Goal: Communication & Community: Answer question/provide support

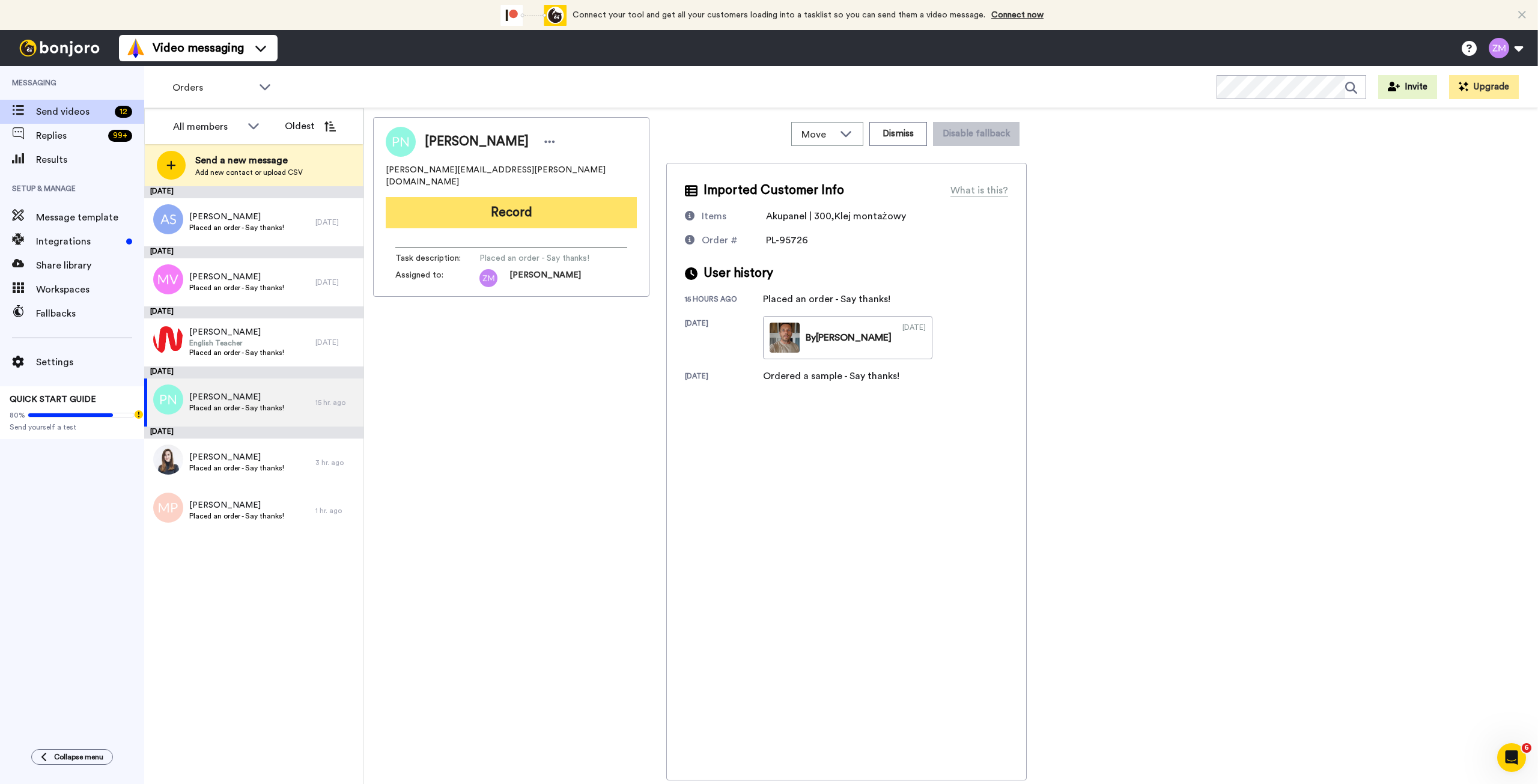
click at [509, 199] on button "Record" at bounding box center [511, 212] width 251 height 31
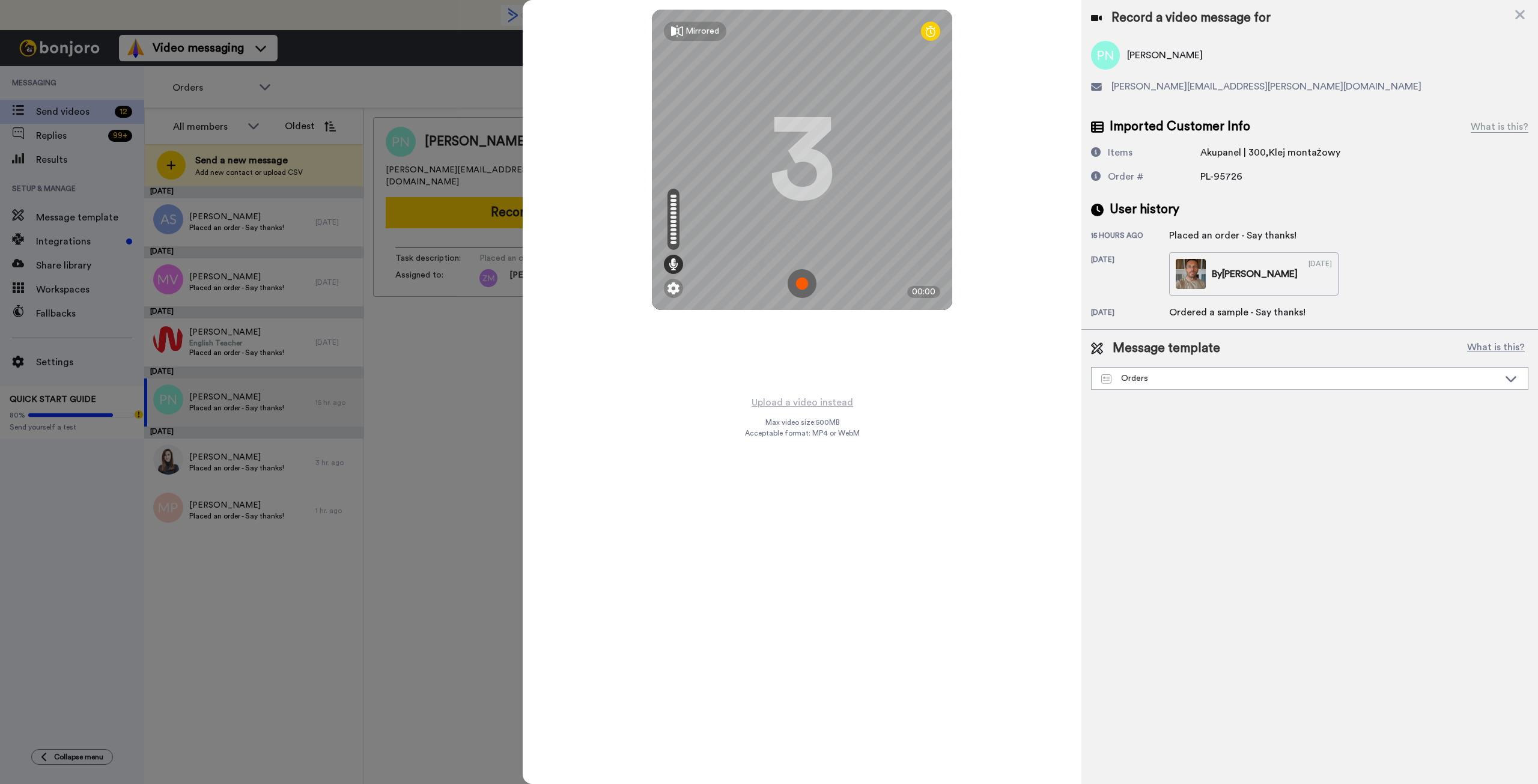
click at [801, 282] on img at bounding box center [802, 283] width 29 height 29
click at [795, 275] on img at bounding box center [802, 283] width 29 height 29
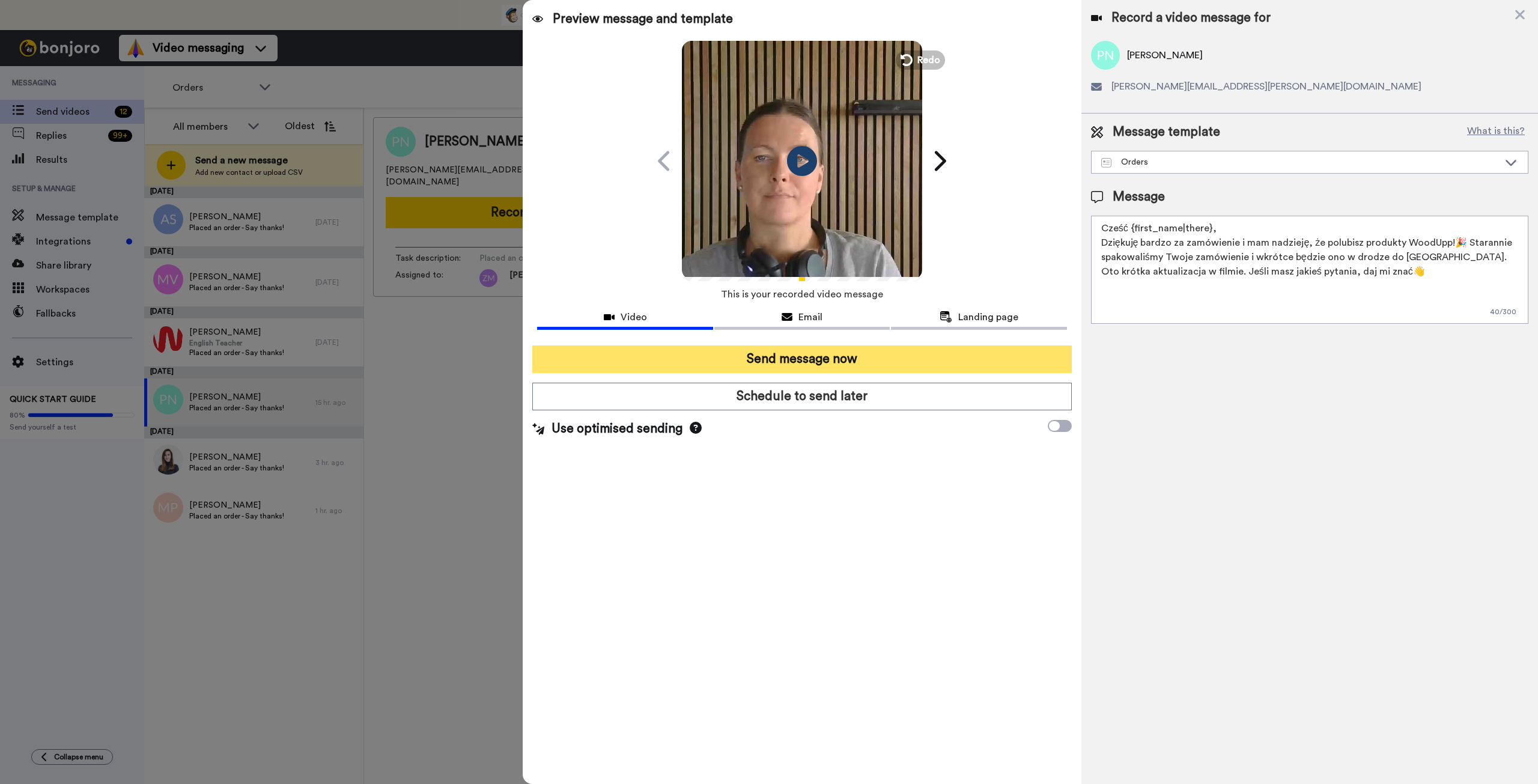
click at [852, 363] on button "Send message now" at bounding box center [801, 359] width 539 height 28
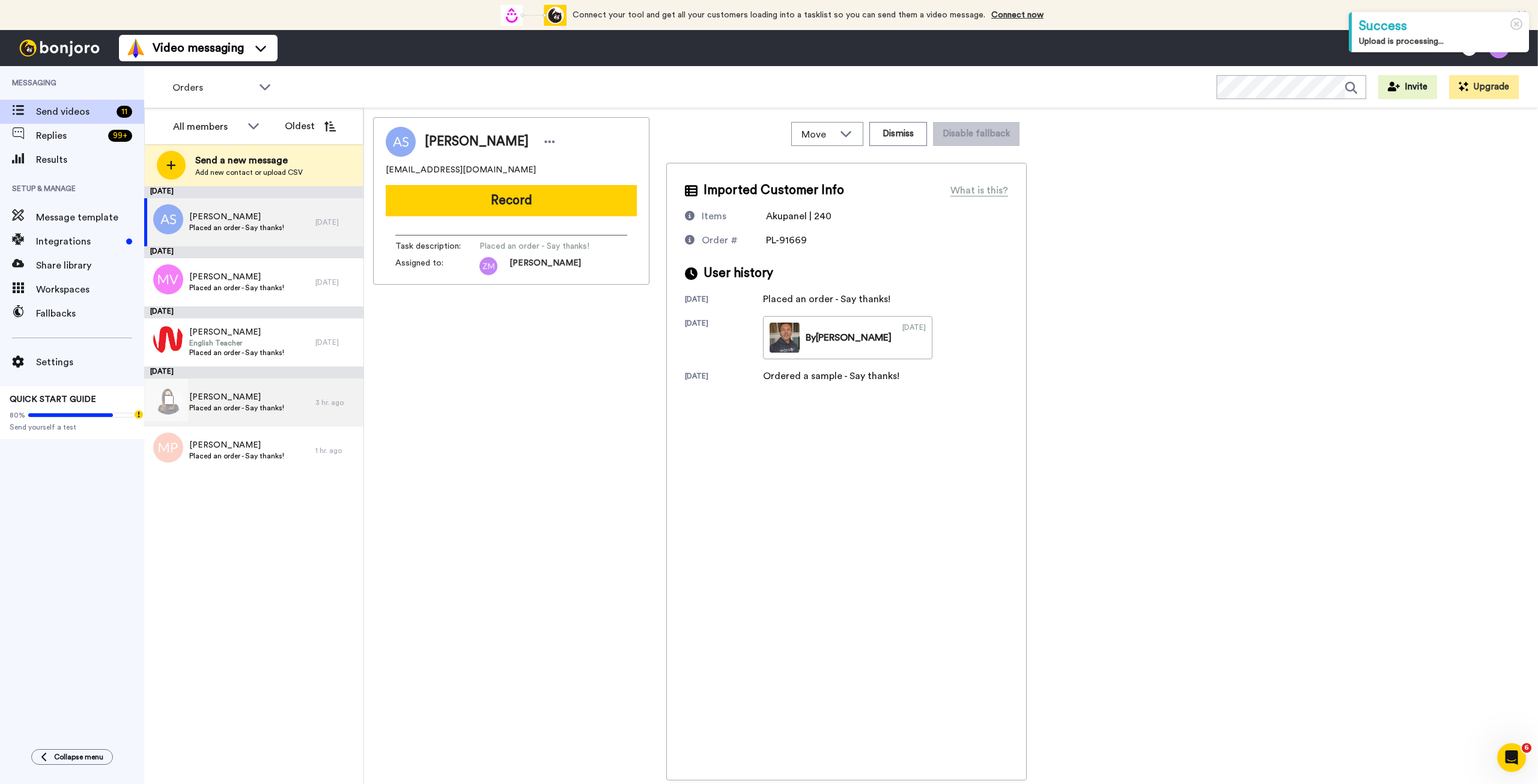
click at [278, 400] on span "[PERSON_NAME]" at bounding box center [237, 397] width 95 height 12
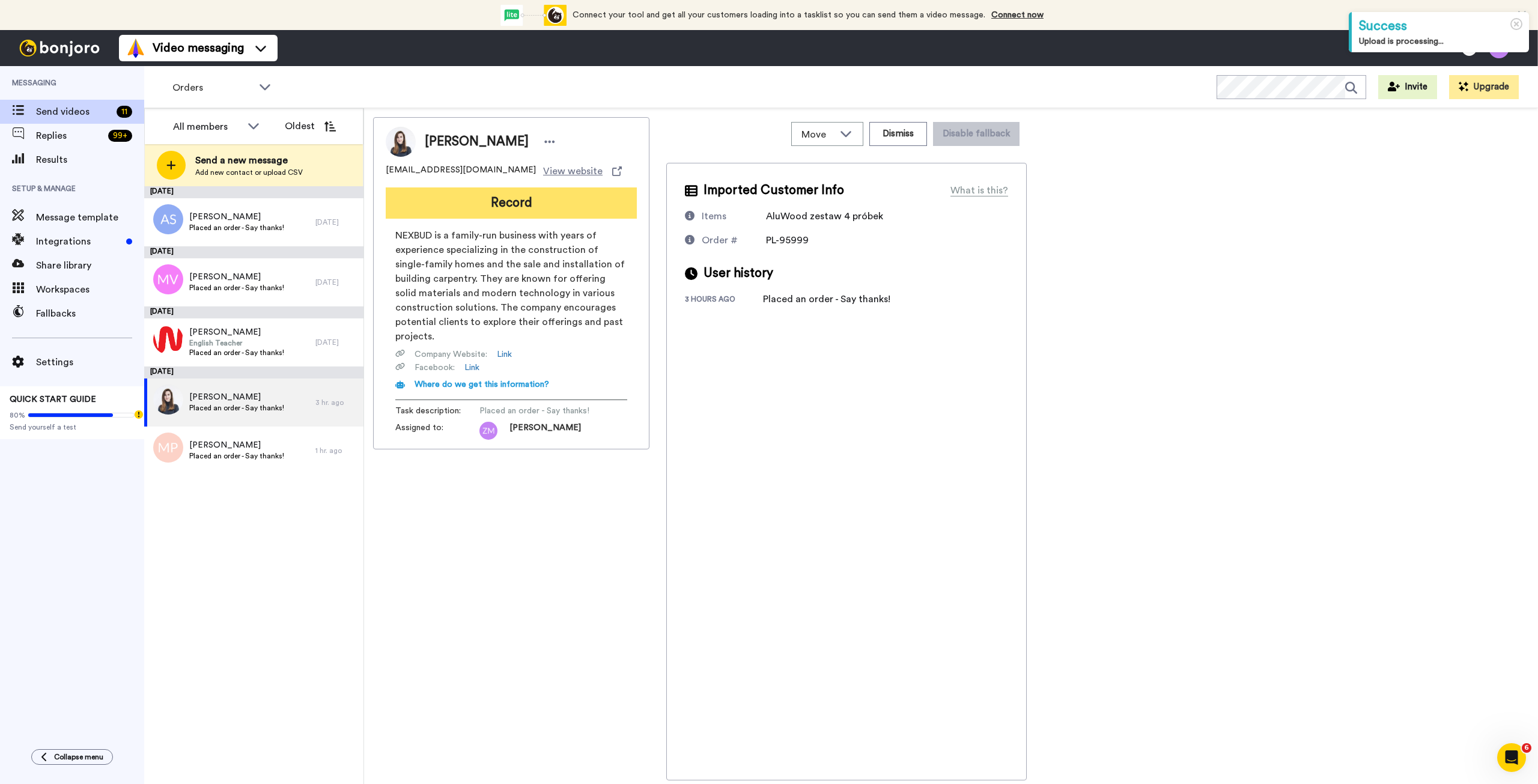
click at [538, 202] on button "Record" at bounding box center [511, 202] width 251 height 31
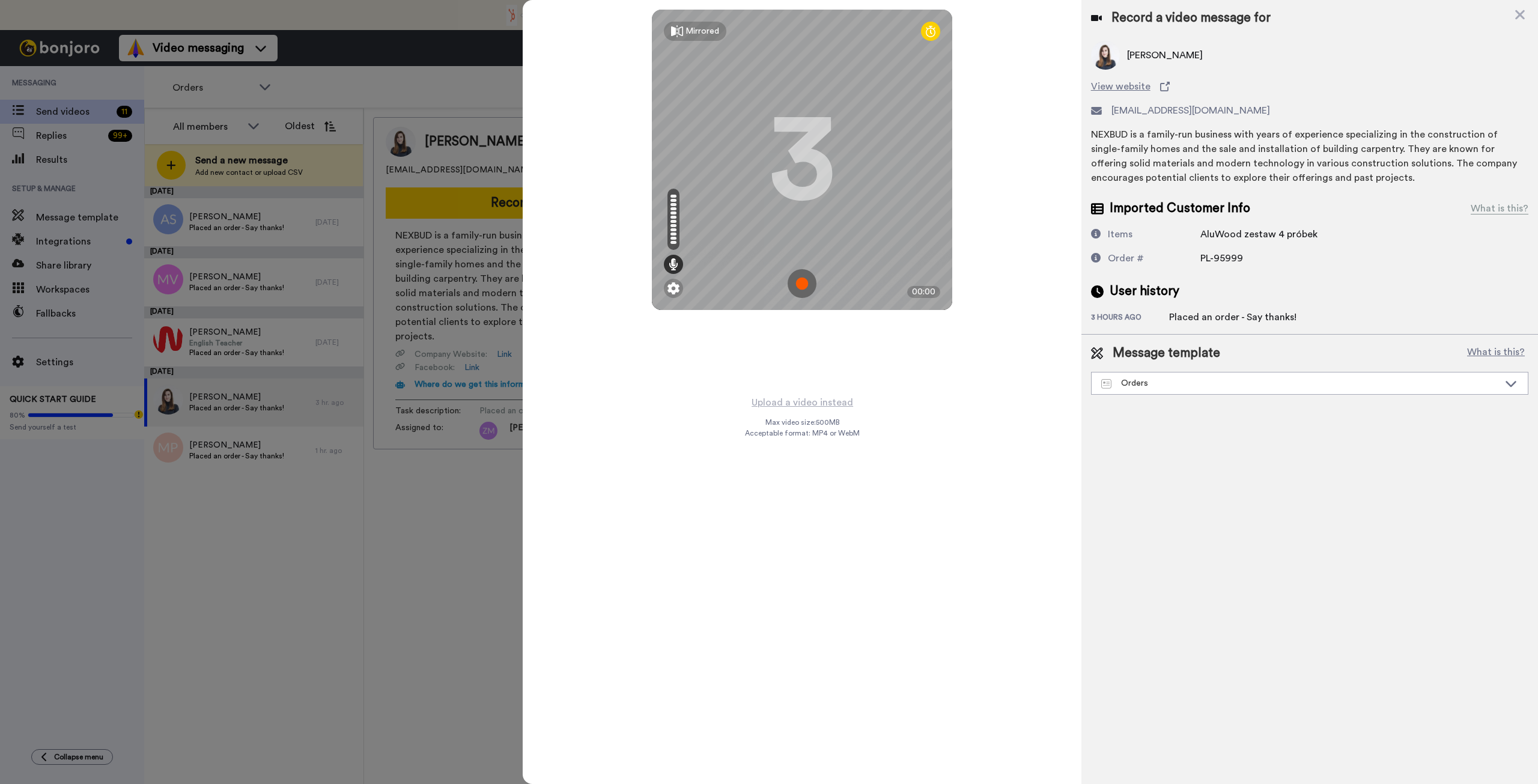
click at [808, 281] on img at bounding box center [802, 283] width 29 height 29
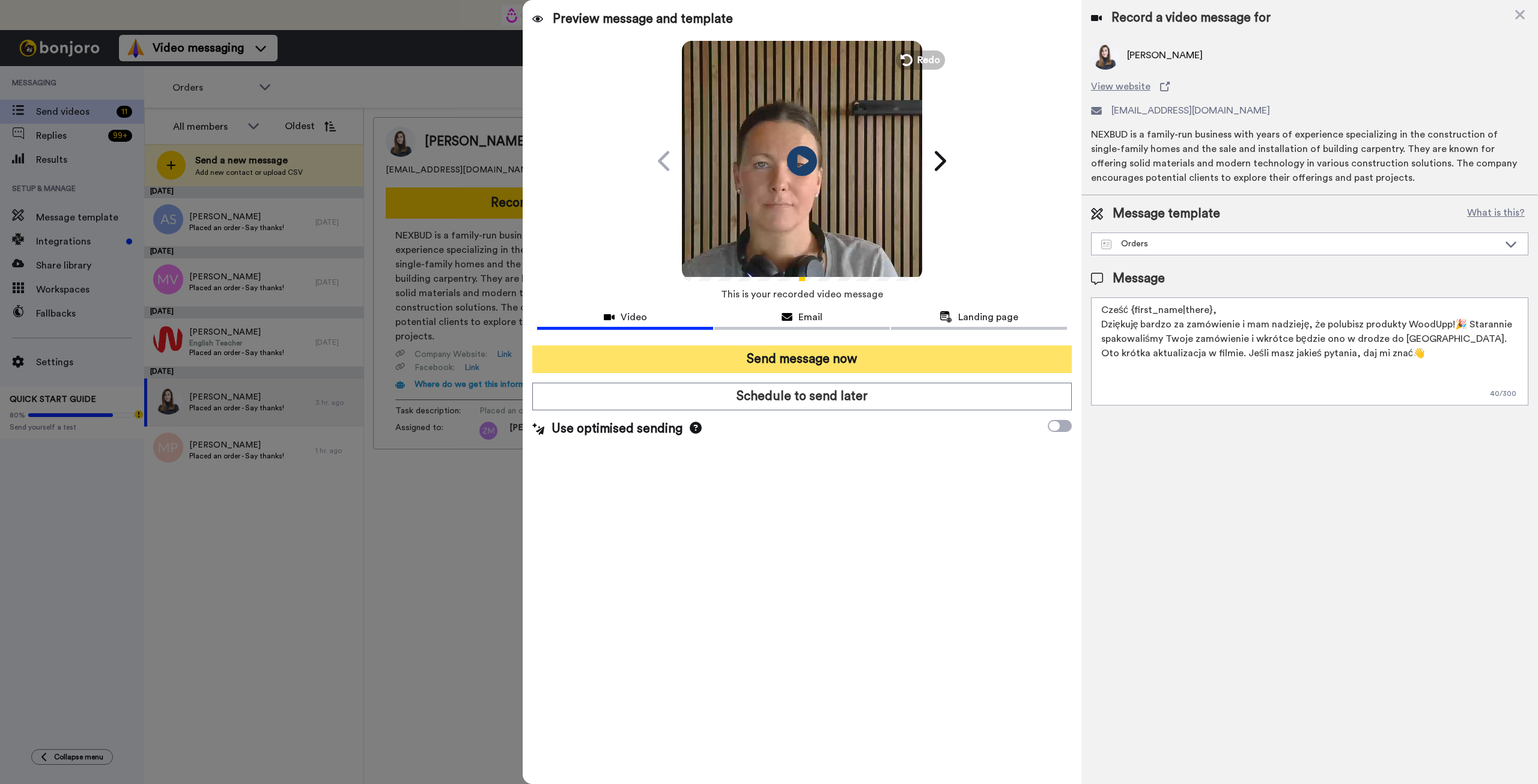
click at [928, 357] on button "Send message now" at bounding box center [801, 359] width 539 height 28
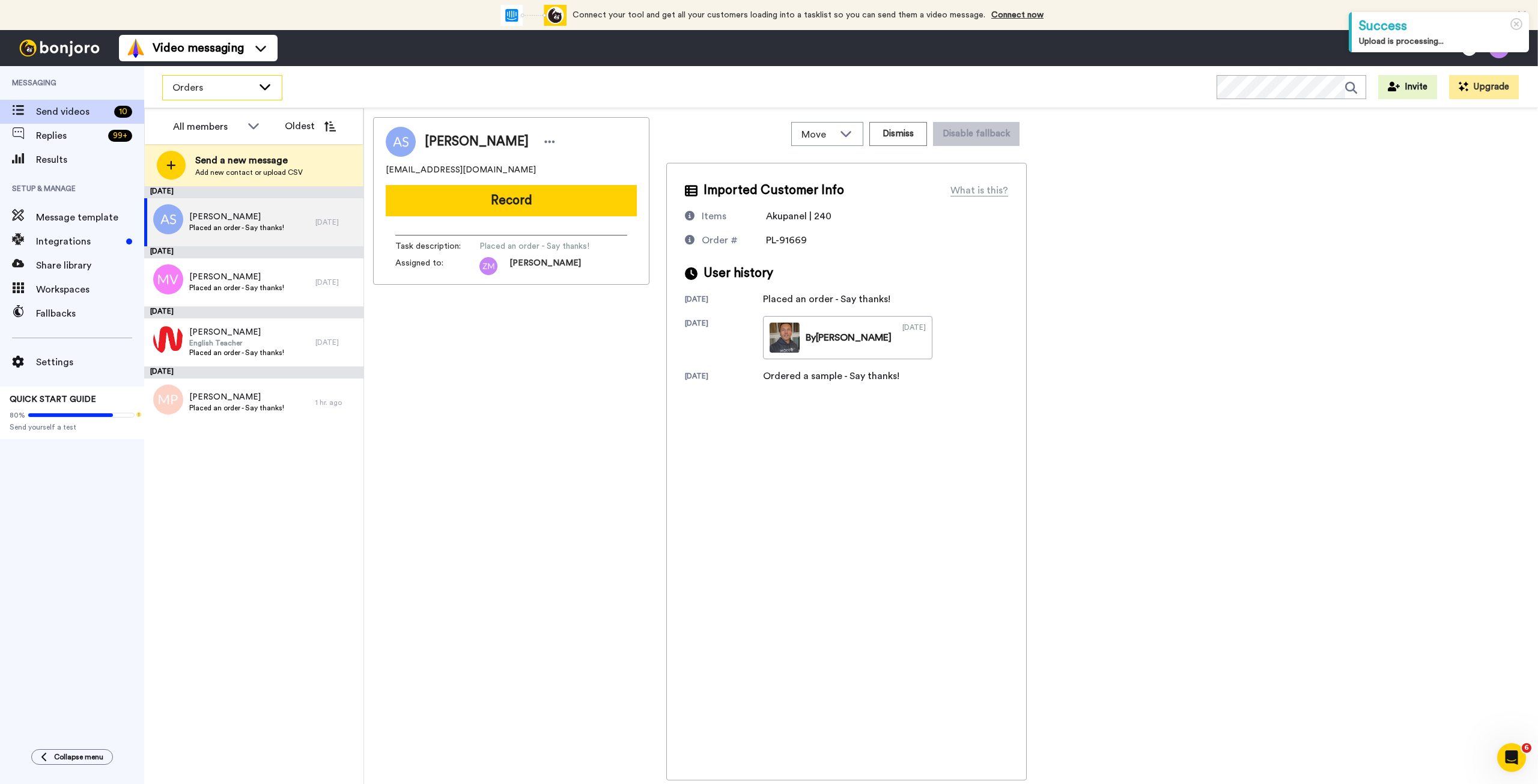
click at [266, 89] on icon at bounding box center [265, 87] width 11 height 6
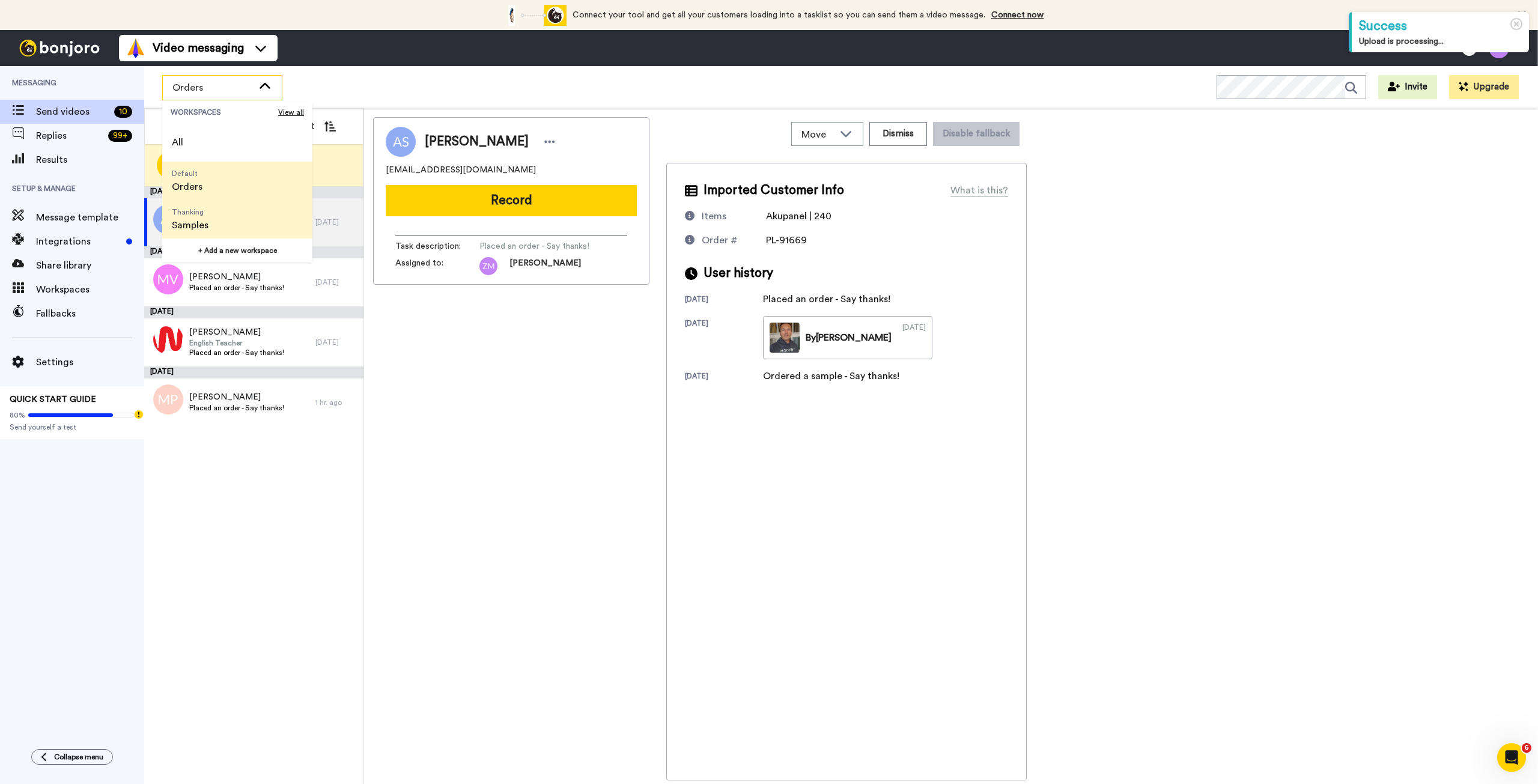
click at [212, 233] on span "Thanking Samples" at bounding box center [190, 219] width 56 height 39
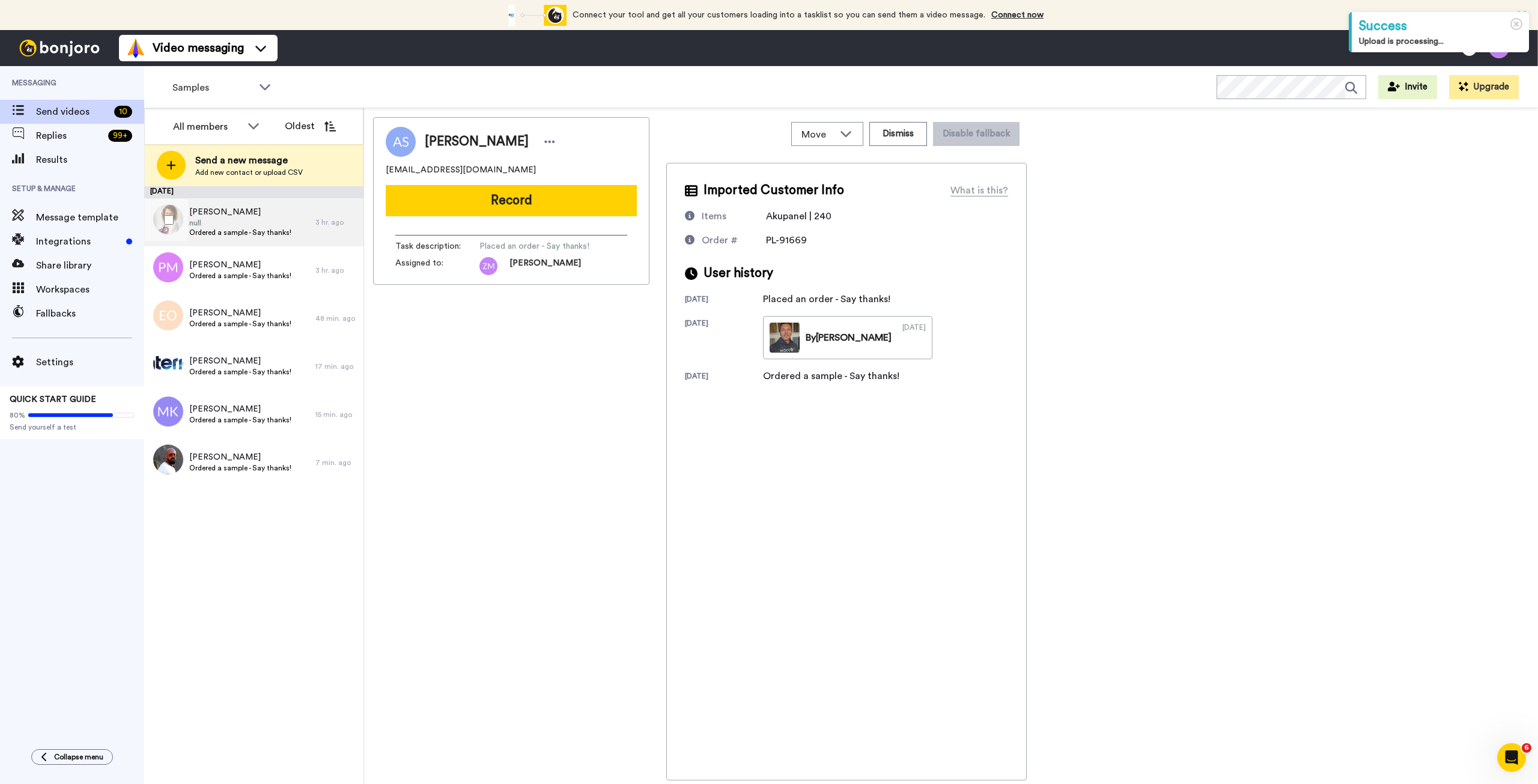
click at [296, 222] on div "Ewa Mizera null Ordered a sample - Say thanks!" at bounding box center [230, 222] width 171 height 48
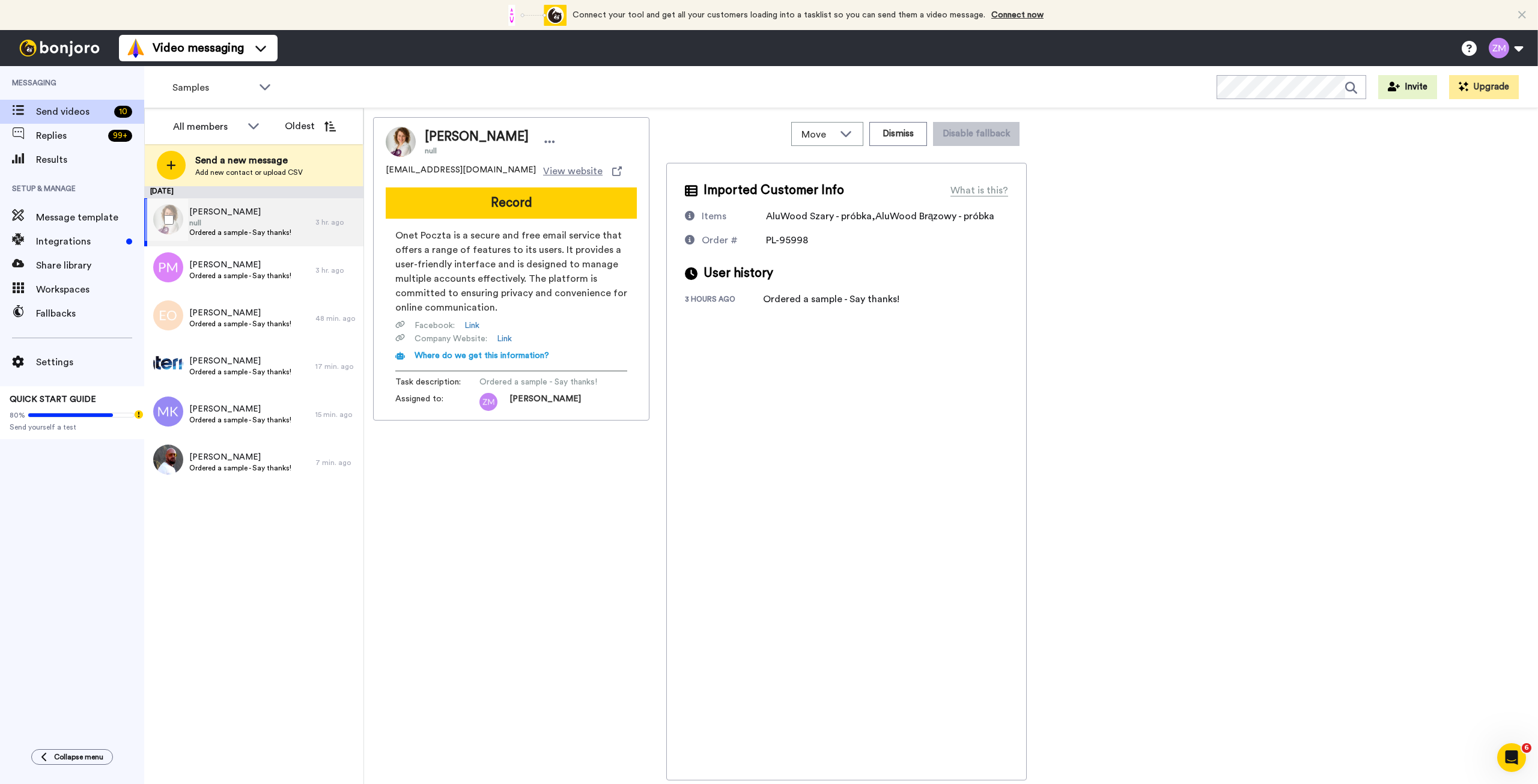
click at [251, 232] on span "Ordered a sample - Say thanks!" at bounding box center [240, 232] width 102 height 10
click at [537, 200] on button "Record" at bounding box center [511, 202] width 251 height 31
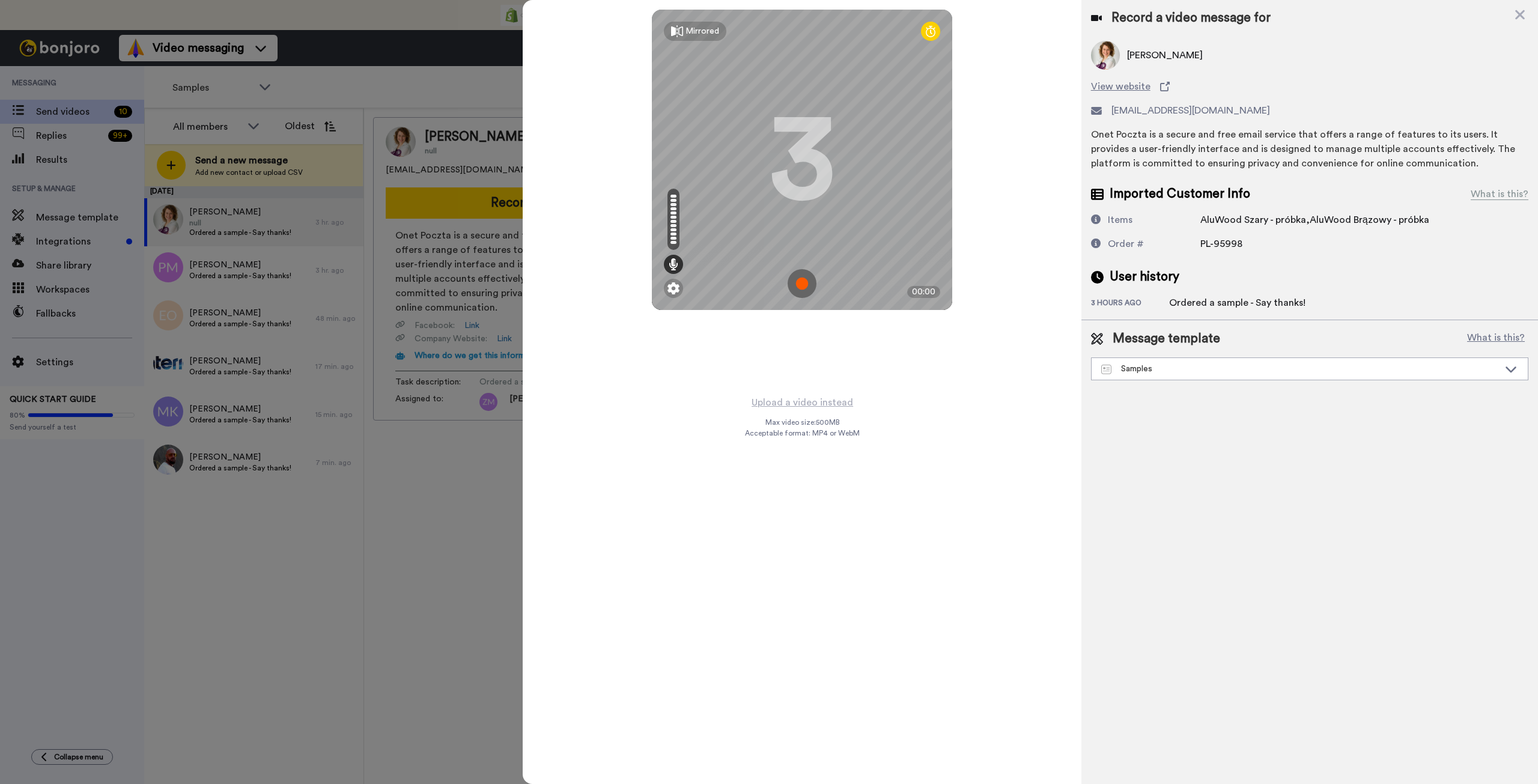
click at [800, 280] on img at bounding box center [802, 283] width 29 height 29
click at [798, 273] on img at bounding box center [802, 283] width 29 height 29
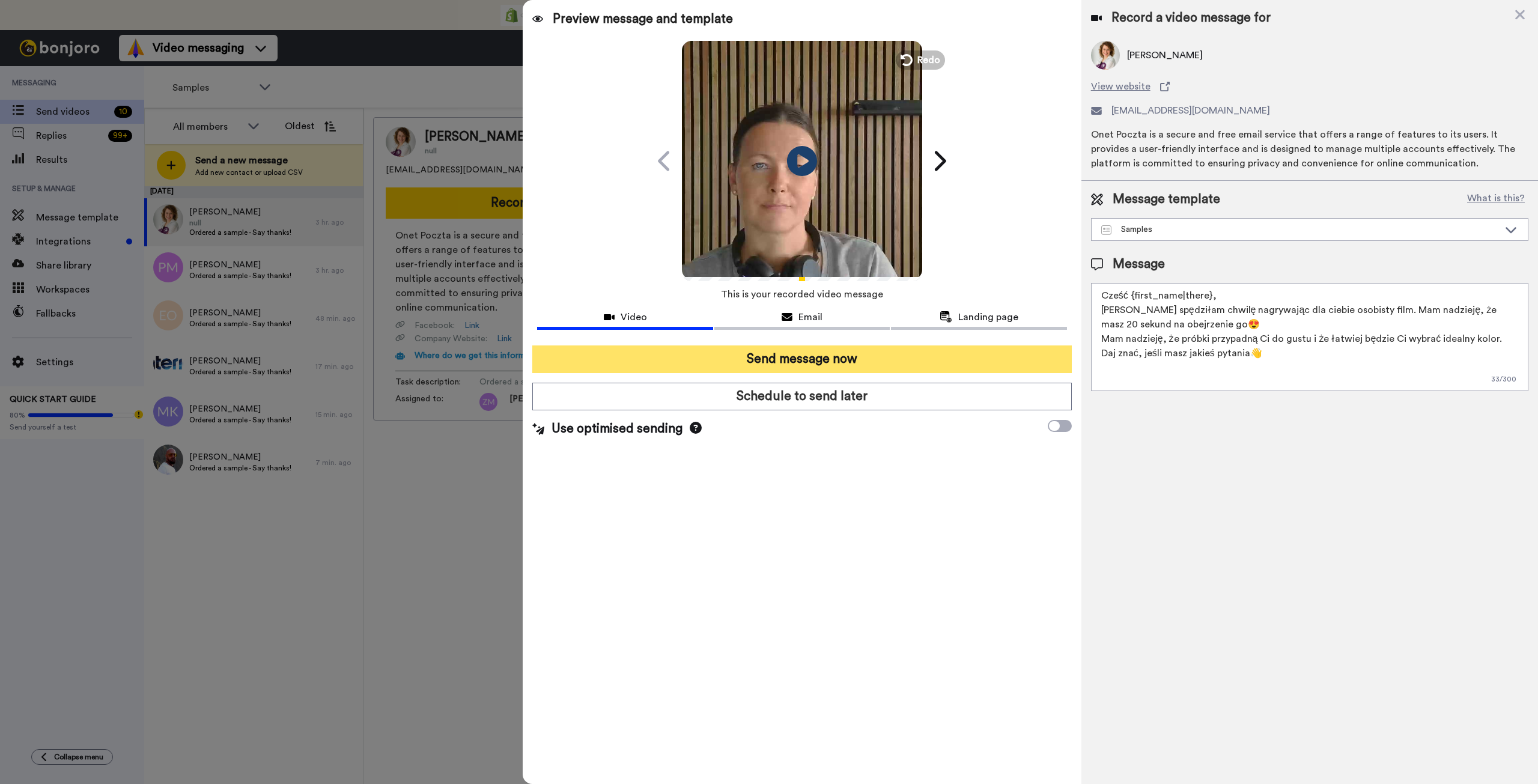
click at [858, 363] on button "Send message now" at bounding box center [801, 359] width 539 height 28
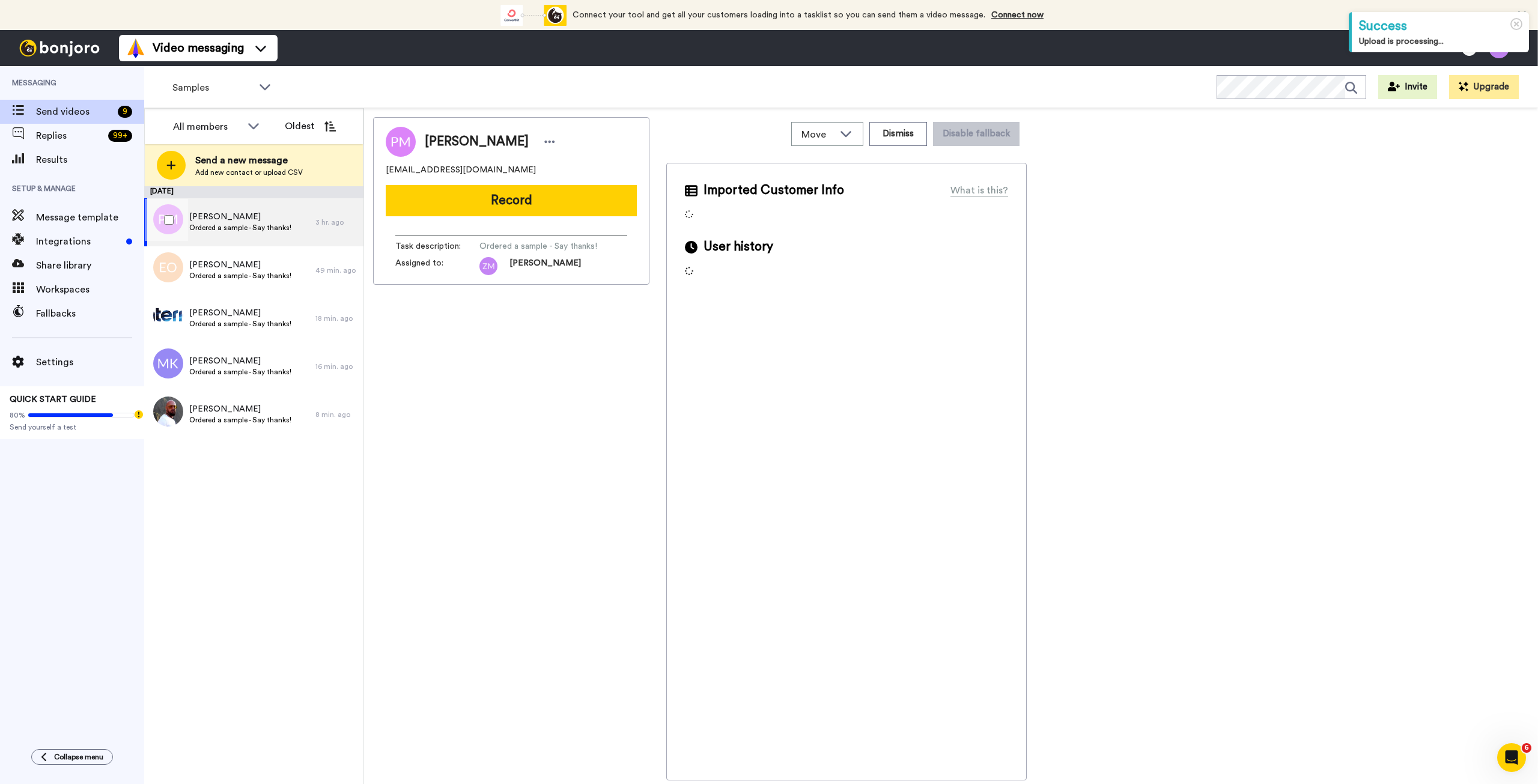
click at [242, 226] on span "Ordered a sample - Say thanks!" at bounding box center [240, 227] width 102 height 10
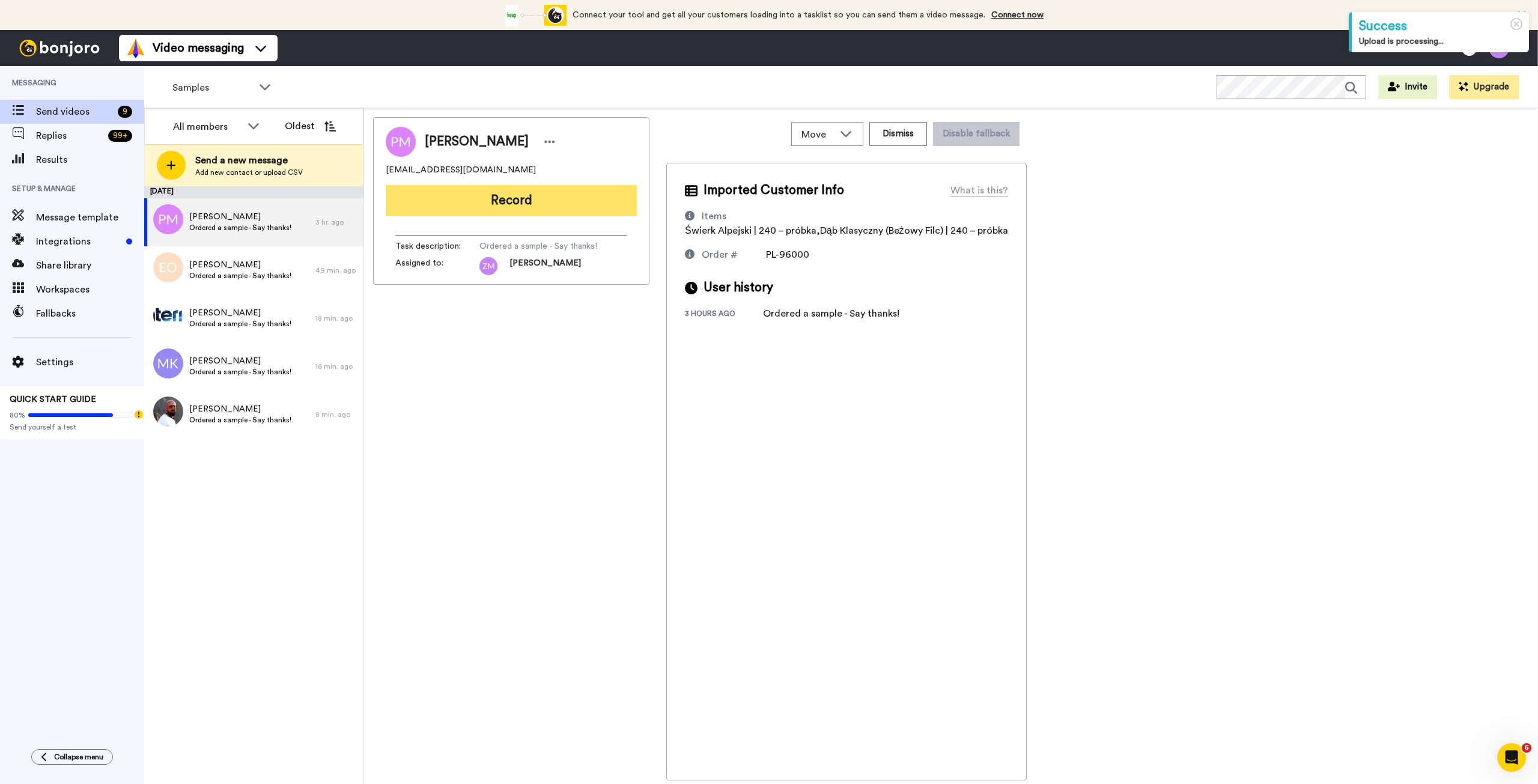
click at [523, 206] on button "Record" at bounding box center [511, 200] width 251 height 31
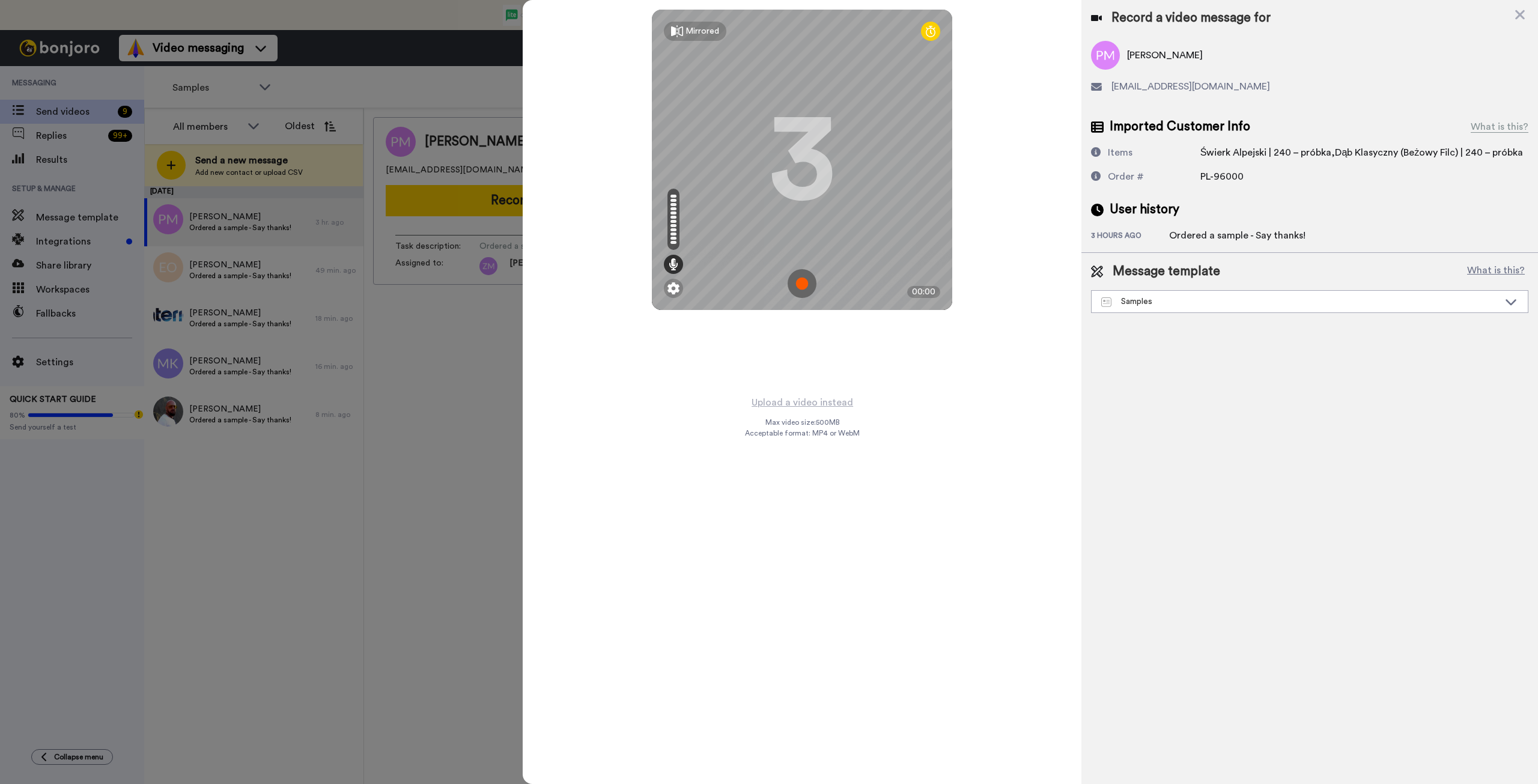
click at [801, 282] on img at bounding box center [802, 283] width 29 height 29
click at [805, 282] on img at bounding box center [802, 283] width 29 height 29
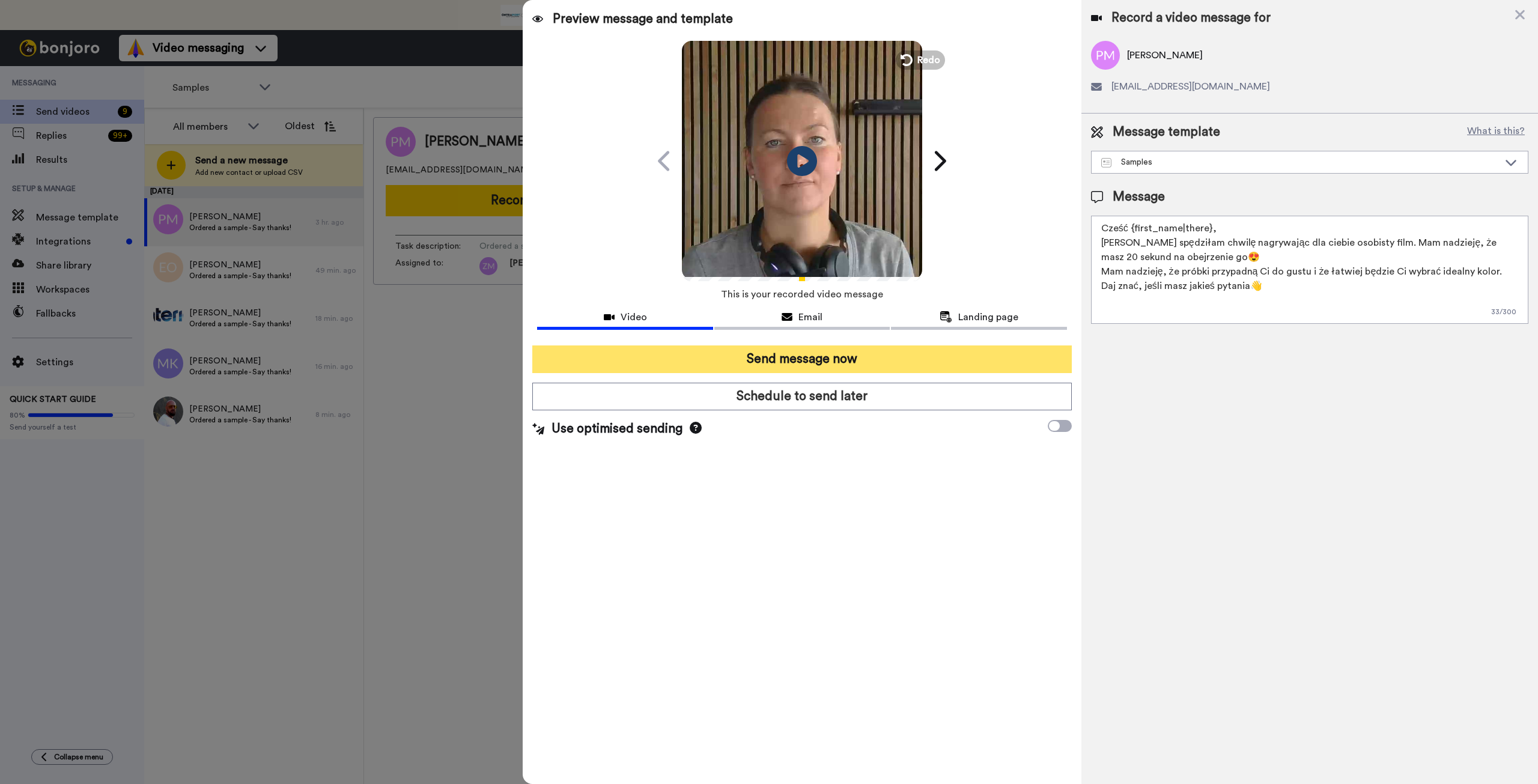
click at [908, 351] on button "Send message now" at bounding box center [801, 359] width 539 height 28
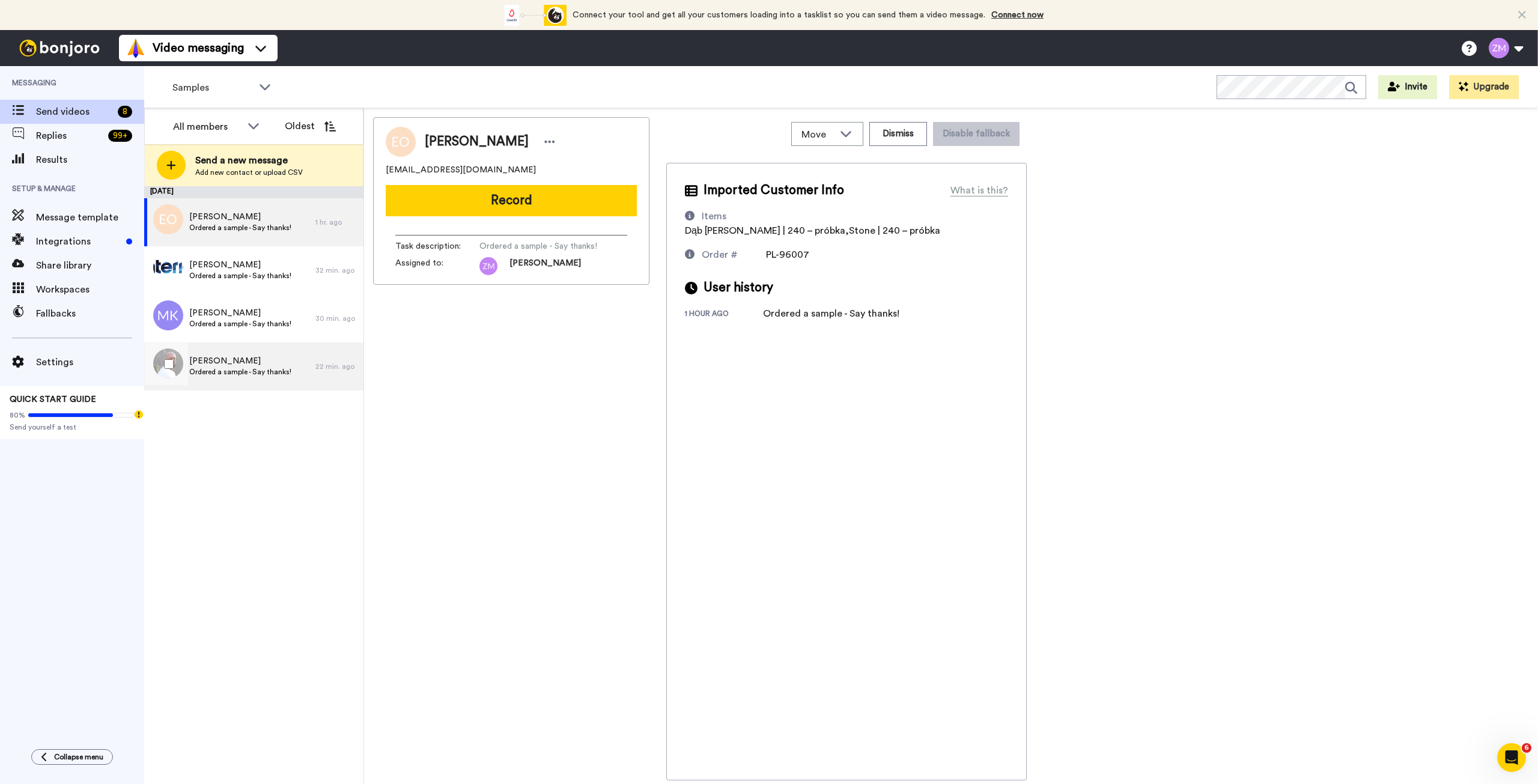
click at [229, 371] on span "Ordered a sample - Say thanks!" at bounding box center [240, 372] width 102 height 10
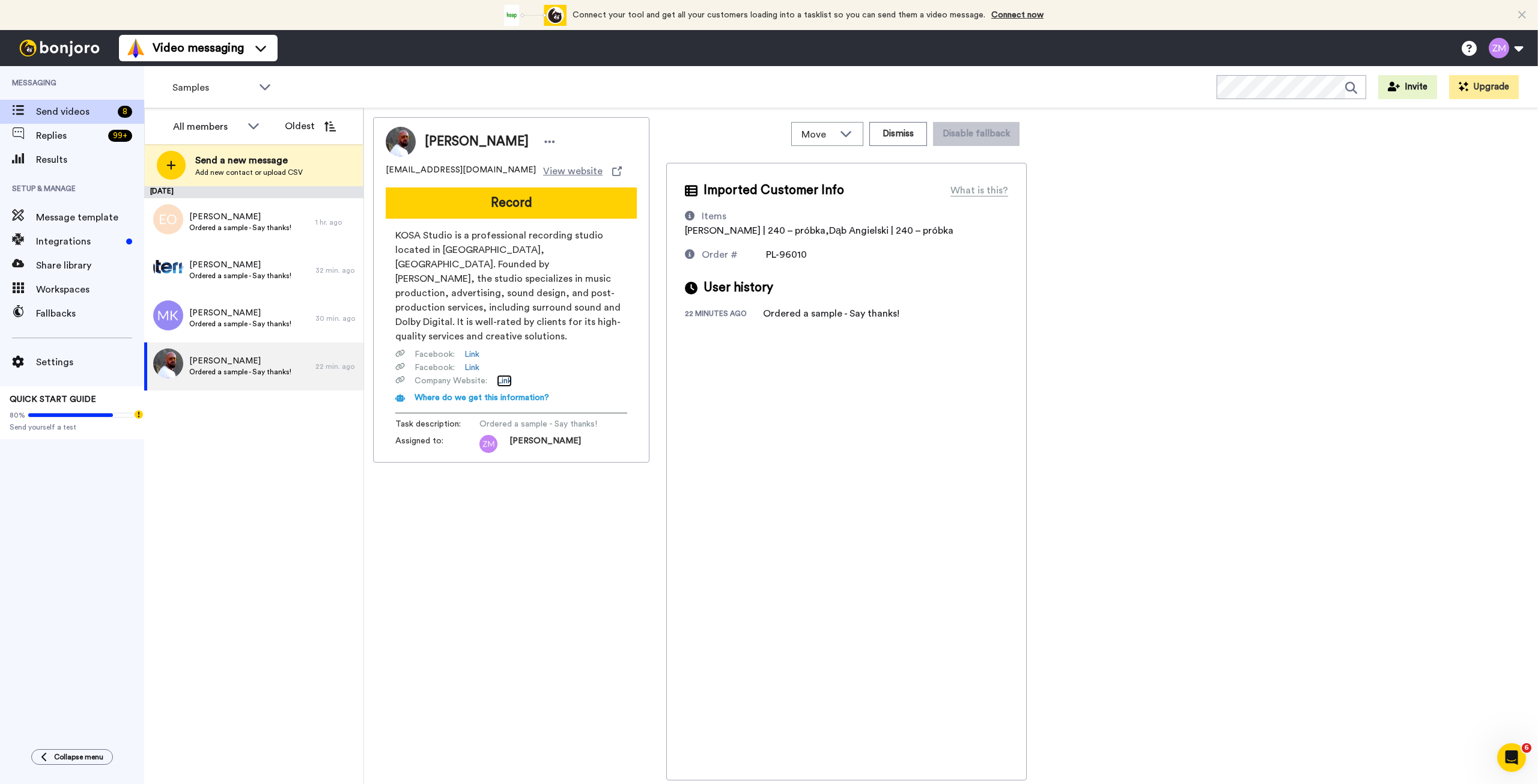
click at [508, 375] on link "Link" at bounding box center [505, 381] width 15 height 12
